Goal: Task Accomplishment & Management: Use online tool/utility

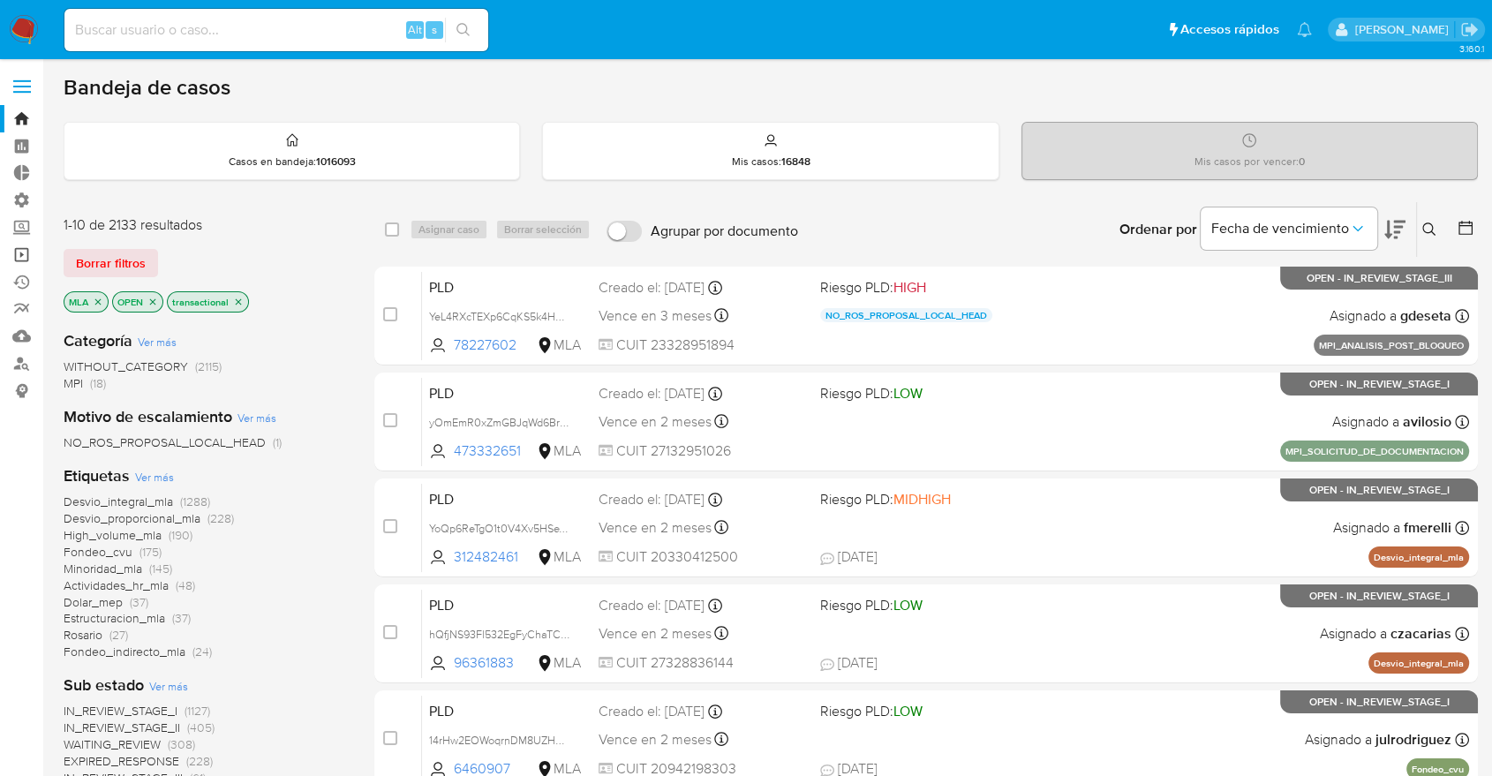
click at [13, 249] on link "Operaciones masivas" at bounding box center [105, 254] width 210 height 27
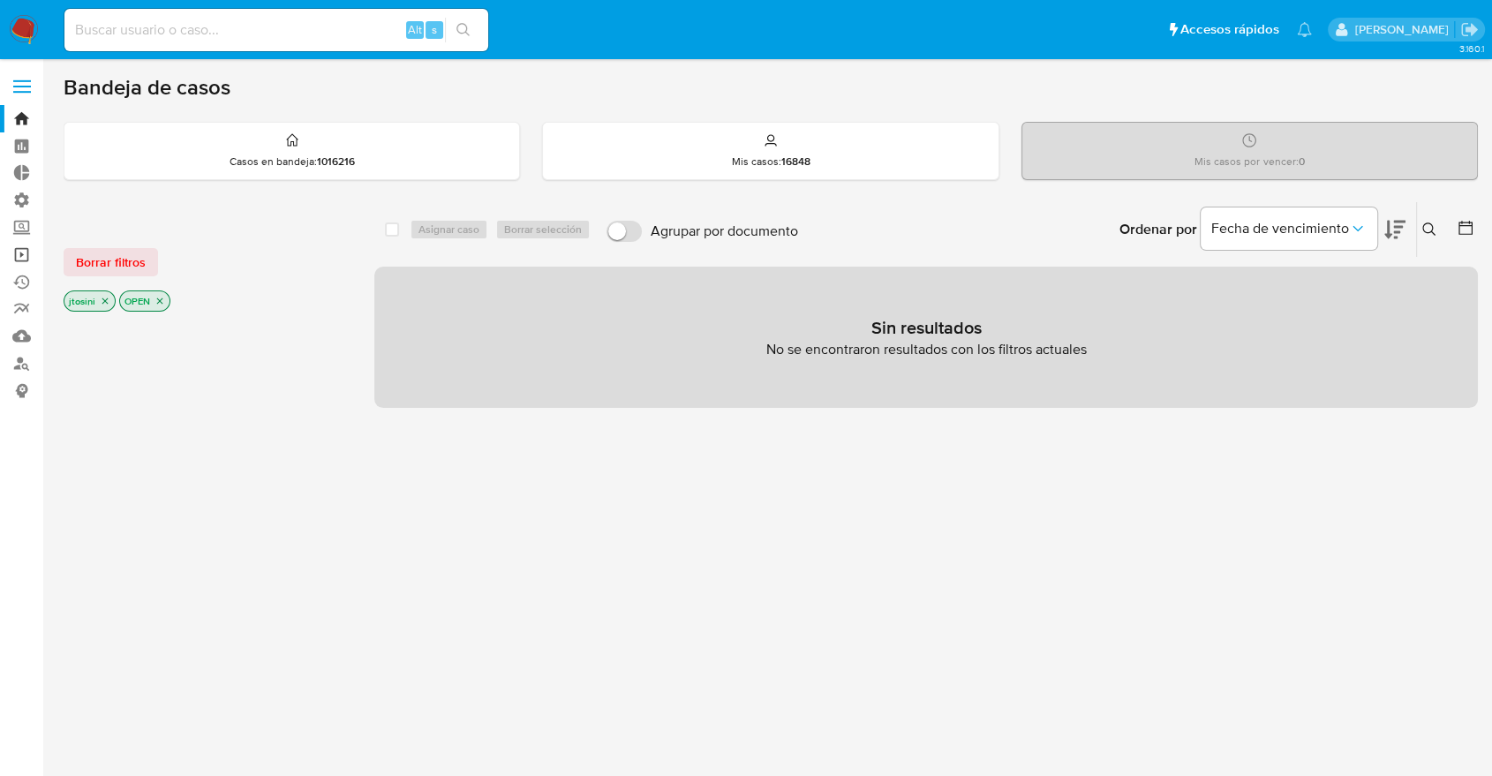
click at [18, 251] on link "Operaciones masivas" at bounding box center [105, 254] width 210 height 27
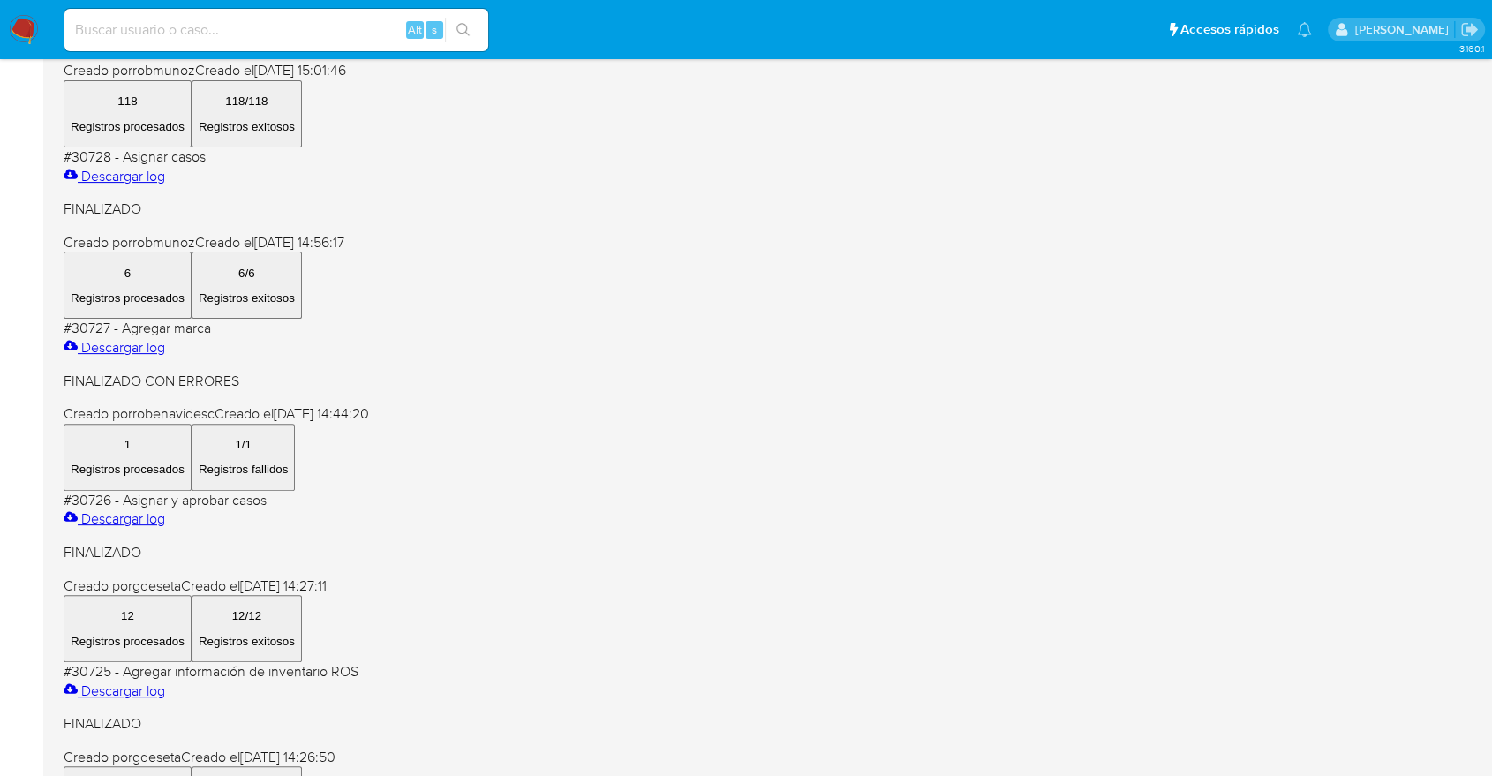
scroll to position [686, 0]
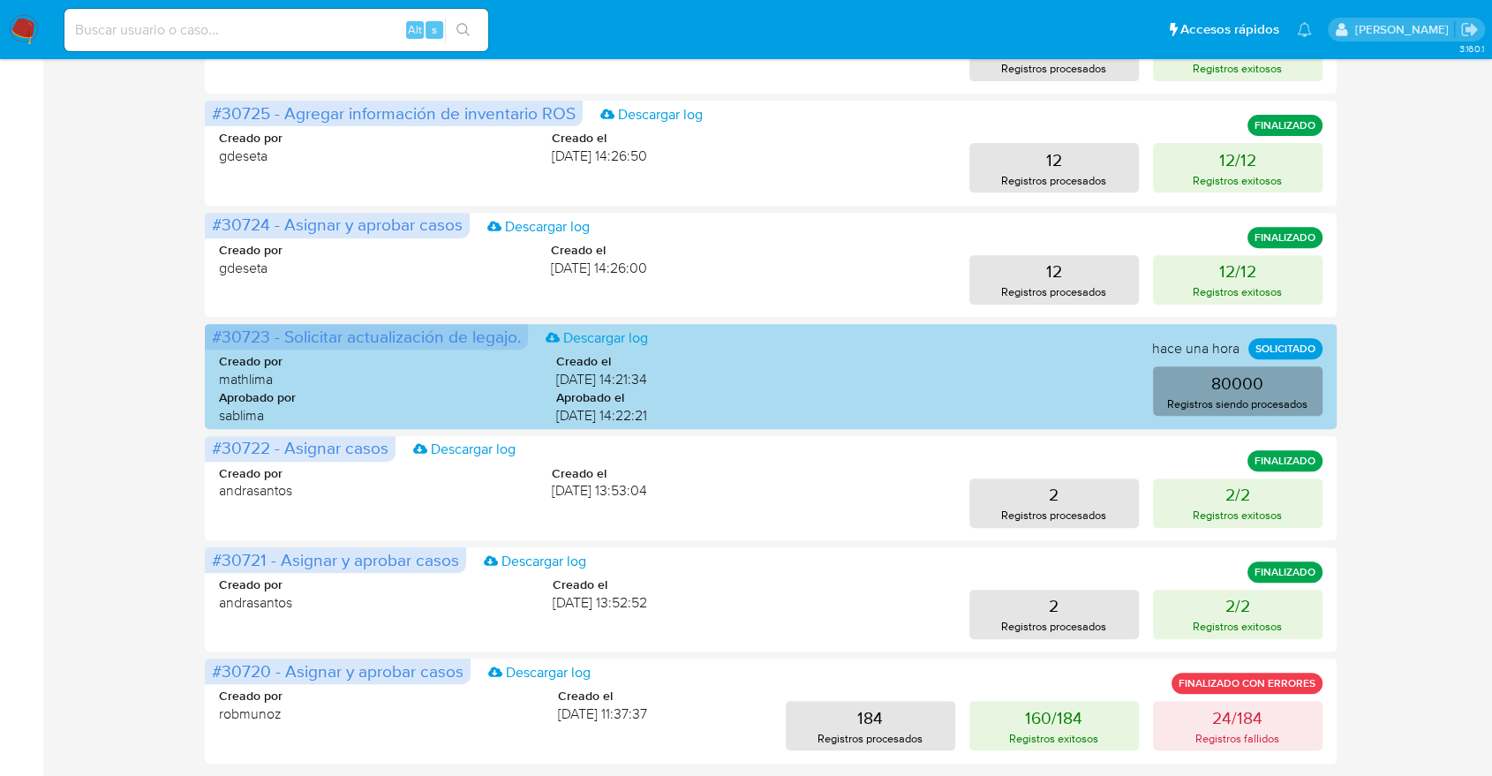
click at [1232, 396] on p "Registros siendo procesados" at bounding box center [1237, 404] width 140 height 17
